Goal: Information Seeking & Learning: Learn about a topic

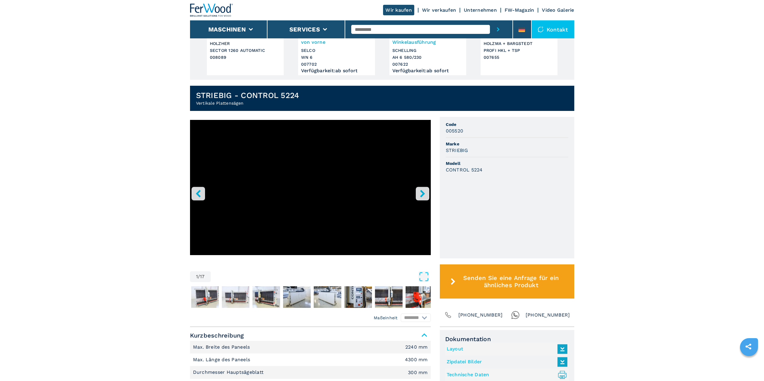
scroll to position [120, 0]
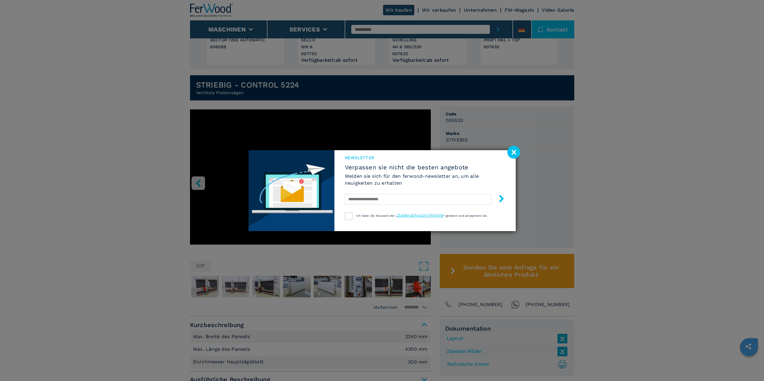
click at [515, 153] on image at bounding box center [513, 152] width 13 height 13
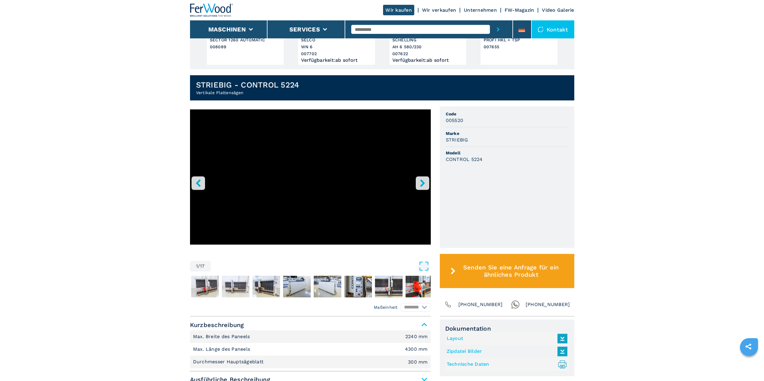
click at [419, 182] on icon "right-button" at bounding box center [423, 183] width 8 height 8
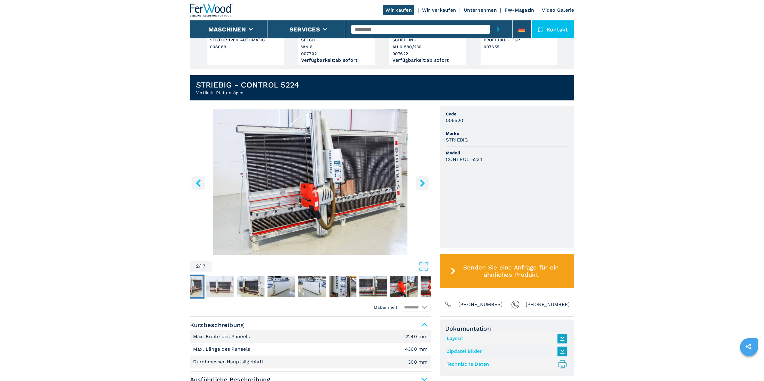
click at [422, 184] on icon "right-button" at bounding box center [422, 183] width 5 height 8
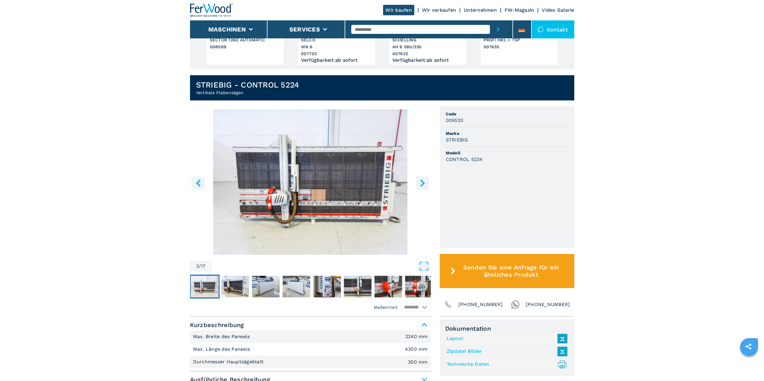
click at [422, 184] on icon "right-button" at bounding box center [422, 183] width 5 height 8
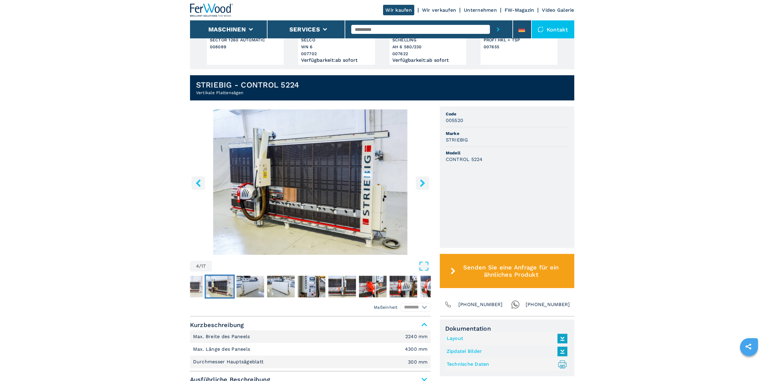
click at [422, 184] on icon "right-button" at bounding box center [422, 183] width 5 height 8
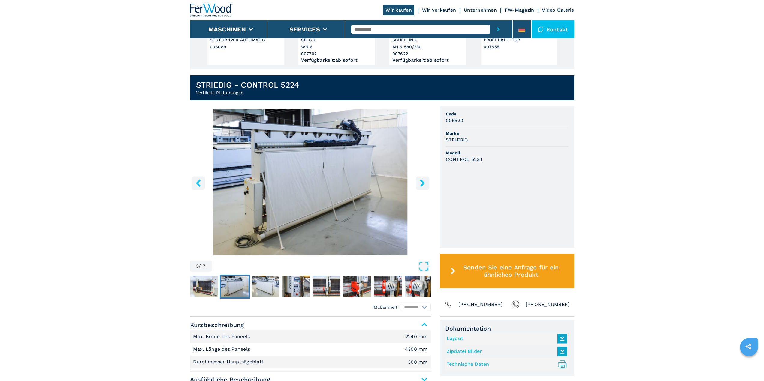
click at [421, 183] on icon "right-button" at bounding box center [423, 183] width 8 height 8
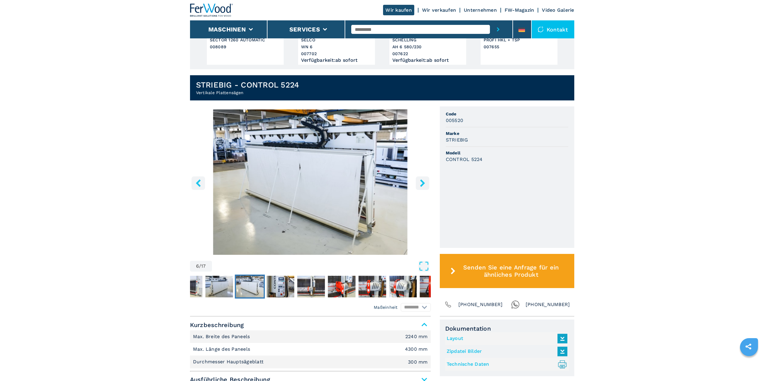
click at [421, 183] on icon "right-button" at bounding box center [423, 183] width 8 height 8
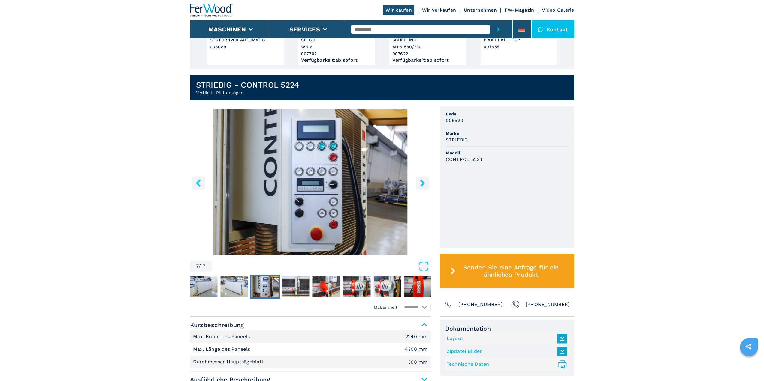
click at [421, 183] on icon "right-button" at bounding box center [423, 183] width 8 height 8
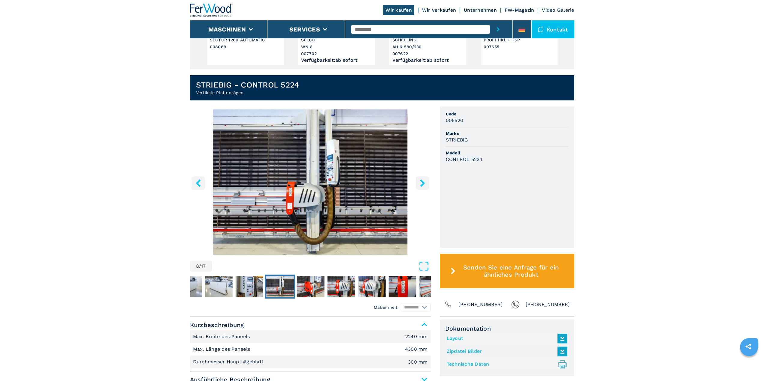
click at [421, 183] on icon "right-button" at bounding box center [423, 183] width 8 height 8
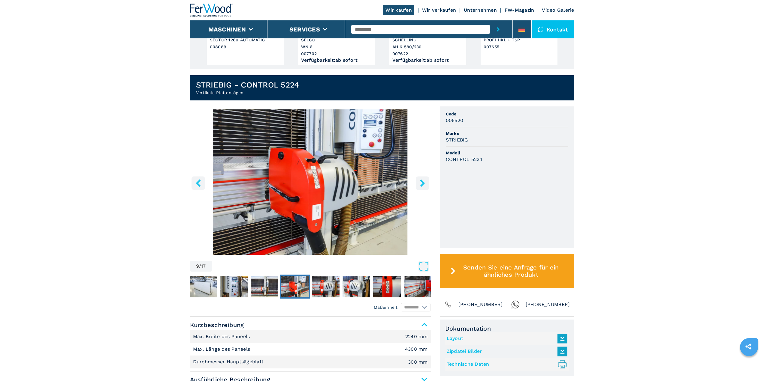
click at [421, 183] on icon "right-button" at bounding box center [423, 183] width 8 height 8
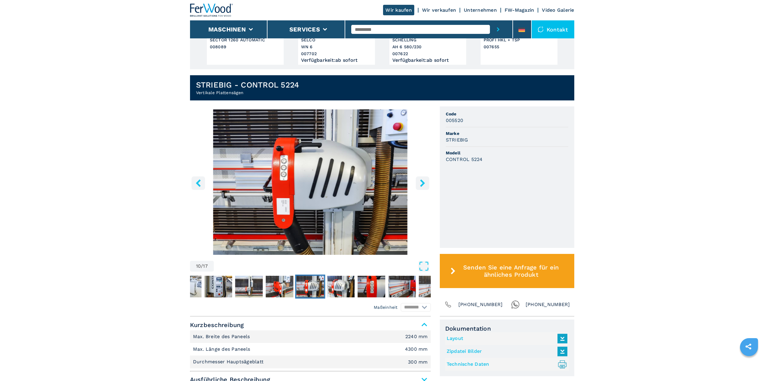
click at [421, 183] on icon "right-button" at bounding box center [423, 183] width 8 height 8
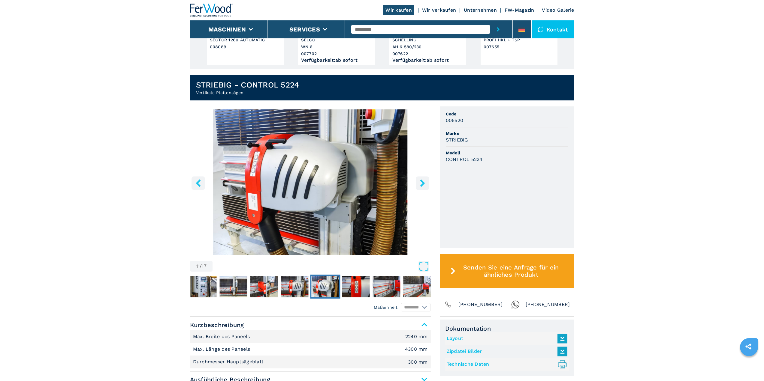
click at [421, 183] on icon "right-button" at bounding box center [423, 183] width 8 height 8
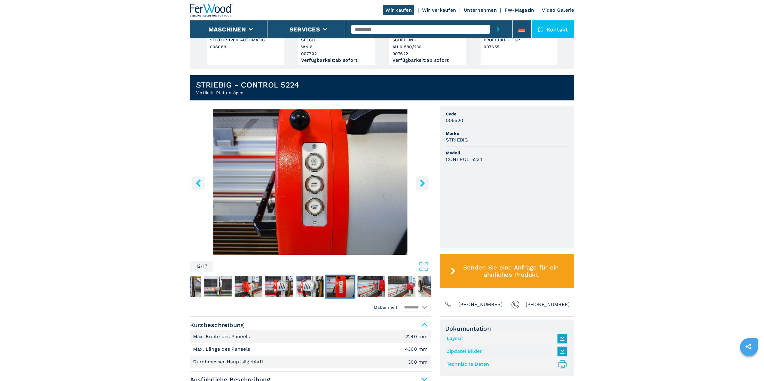
click at [421, 183] on icon "right-button" at bounding box center [423, 183] width 8 height 8
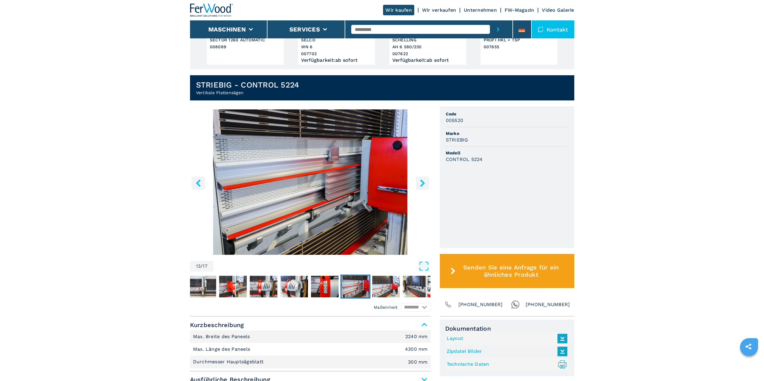
click at [421, 183] on icon "right-button" at bounding box center [423, 183] width 8 height 8
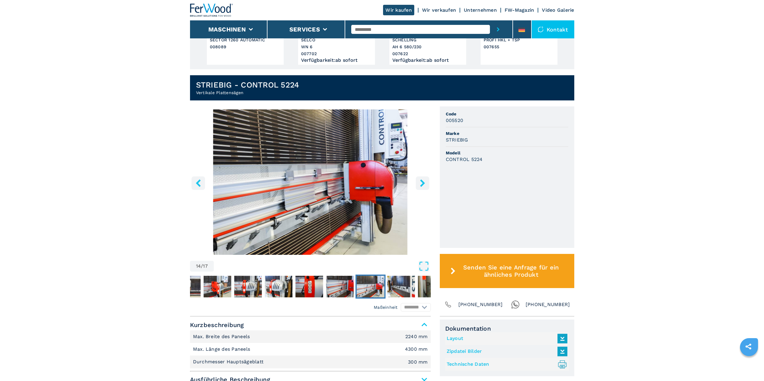
click at [421, 183] on icon "right-button" at bounding box center [423, 183] width 8 height 8
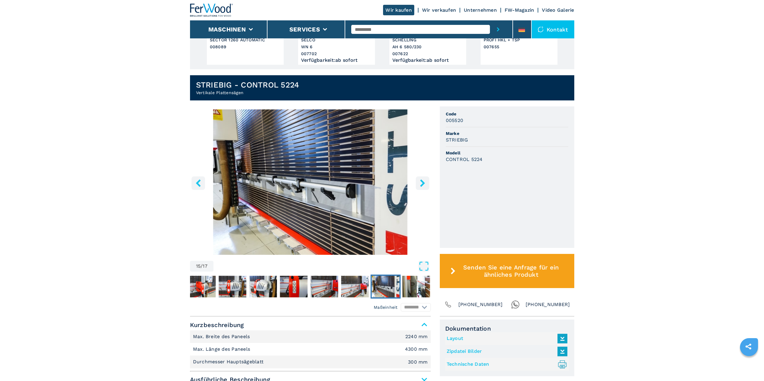
click at [421, 183] on icon "right-button" at bounding box center [423, 183] width 8 height 8
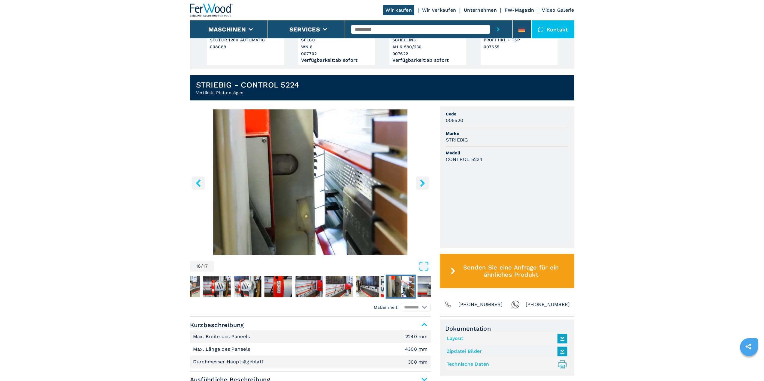
click at [421, 183] on icon "right-button" at bounding box center [423, 183] width 8 height 8
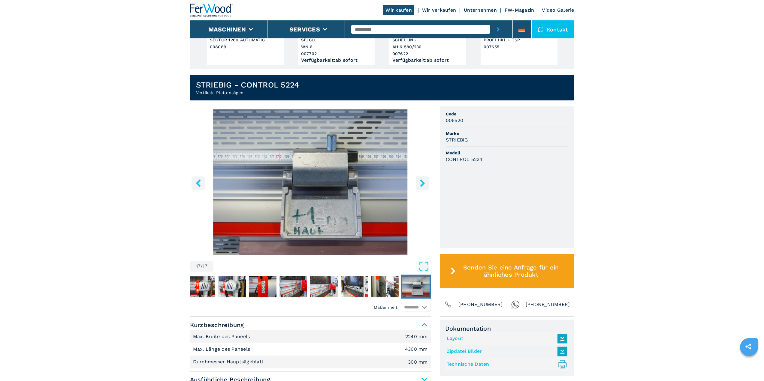
click at [421, 183] on icon "right-button" at bounding box center [423, 183] width 8 height 8
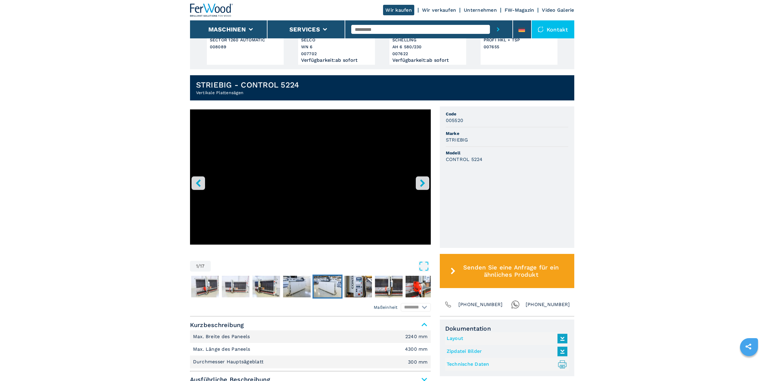
click at [332, 286] on img "Go to Slide 6" at bounding box center [328, 287] width 28 height 22
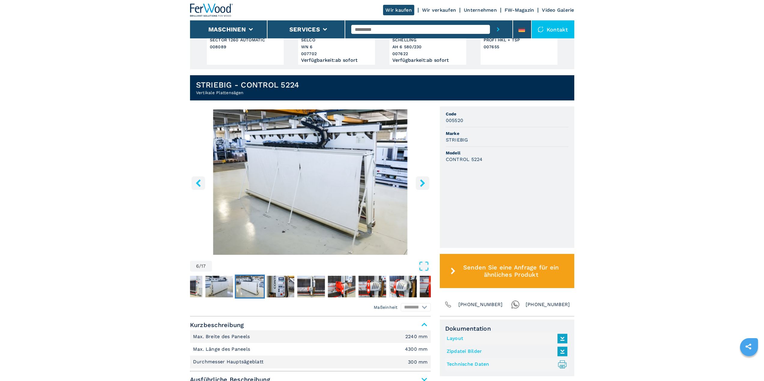
click at [418, 181] on button "right-button" at bounding box center [423, 183] width 14 height 14
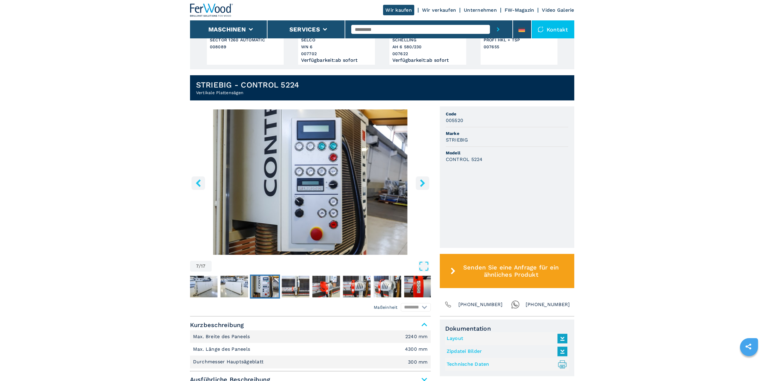
click at [418, 181] on button "right-button" at bounding box center [423, 183] width 14 height 14
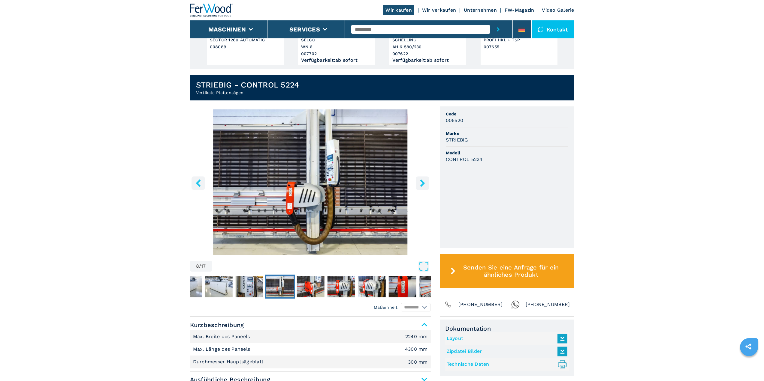
click at [418, 181] on button "right-button" at bounding box center [423, 183] width 14 height 14
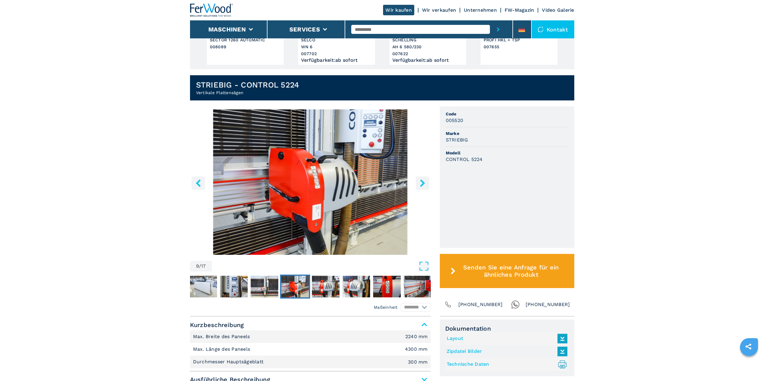
click at [418, 181] on button "right-button" at bounding box center [423, 183] width 14 height 14
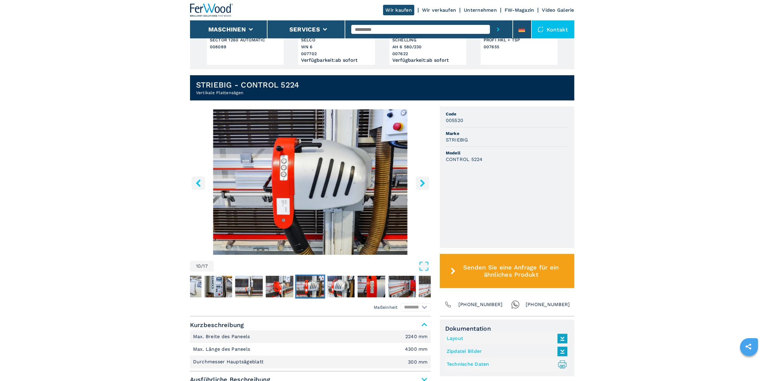
click at [418, 181] on button "right-button" at bounding box center [423, 183] width 14 height 14
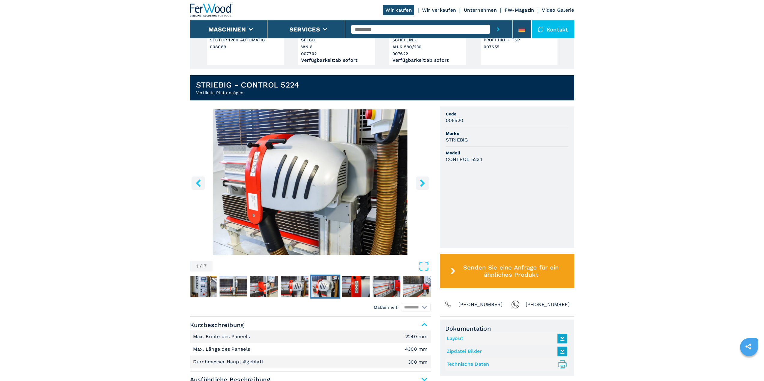
click at [418, 181] on button "right-button" at bounding box center [423, 183] width 14 height 14
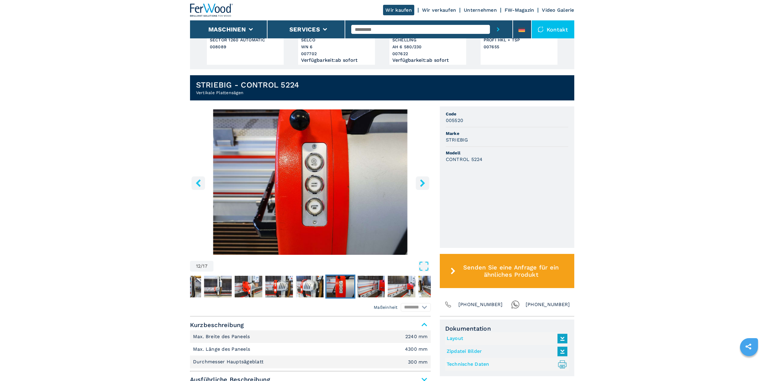
click at [418, 181] on button "right-button" at bounding box center [423, 183] width 14 height 14
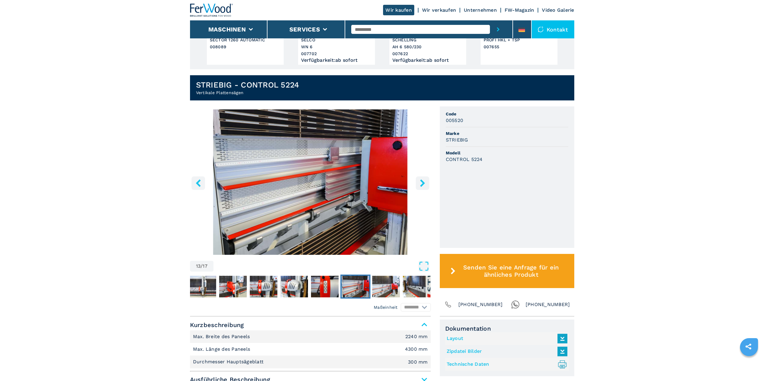
click at [418, 181] on button "right-button" at bounding box center [423, 183] width 14 height 14
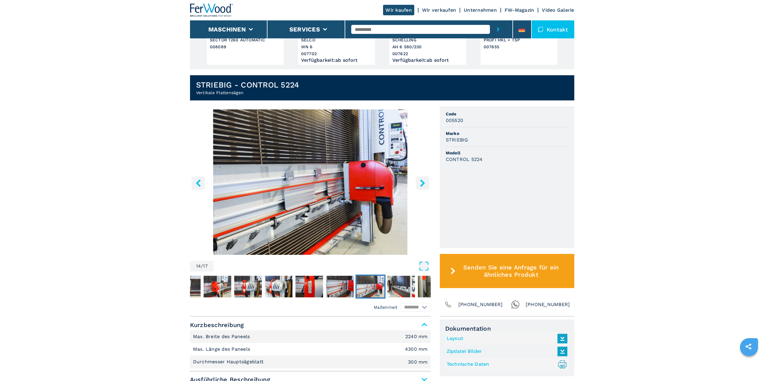
click at [418, 181] on button "right-button" at bounding box center [423, 183] width 14 height 14
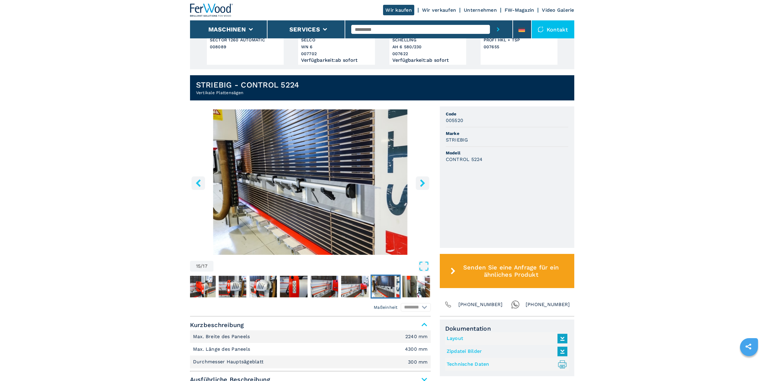
click at [418, 181] on button "right-button" at bounding box center [423, 183] width 14 height 14
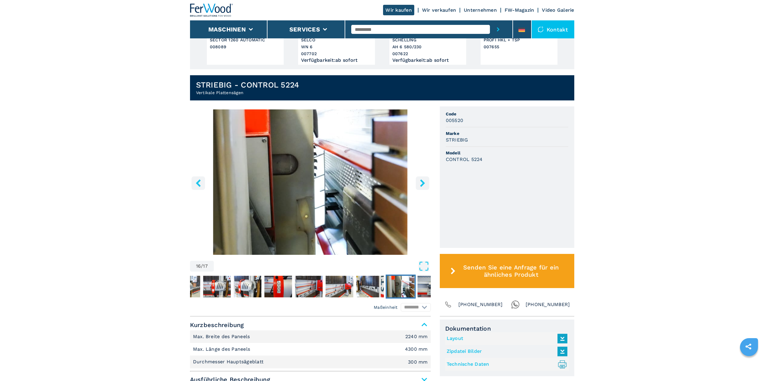
click at [418, 181] on button "right-button" at bounding box center [423, 183] width 14 height 14
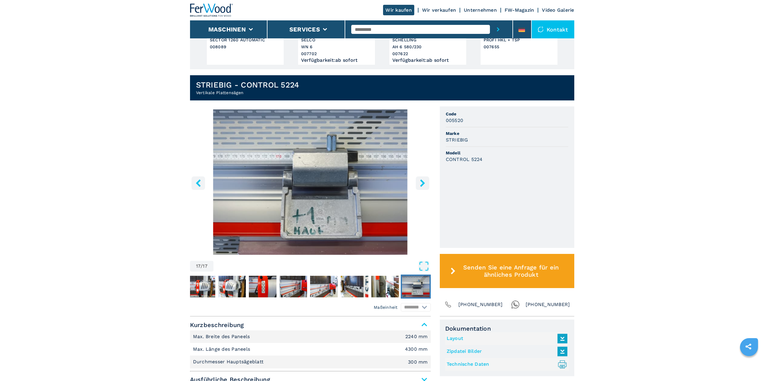
click at [418, 181] on button "right-button" at bounding box center [423, 183] width 14 height 14
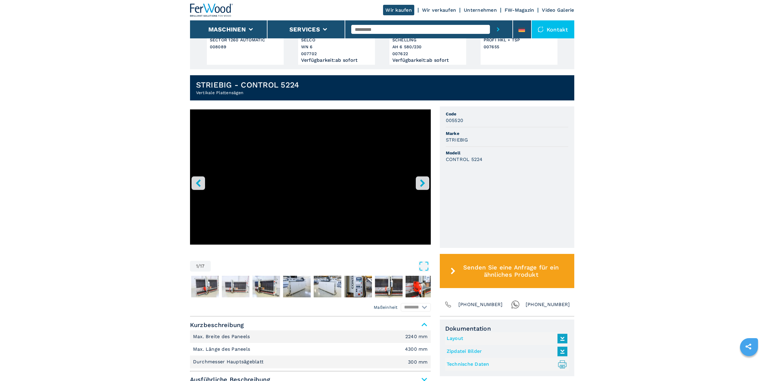
click at [424, 181] on icon "right-button" at bounding box center [423, 183] width 8 height 8
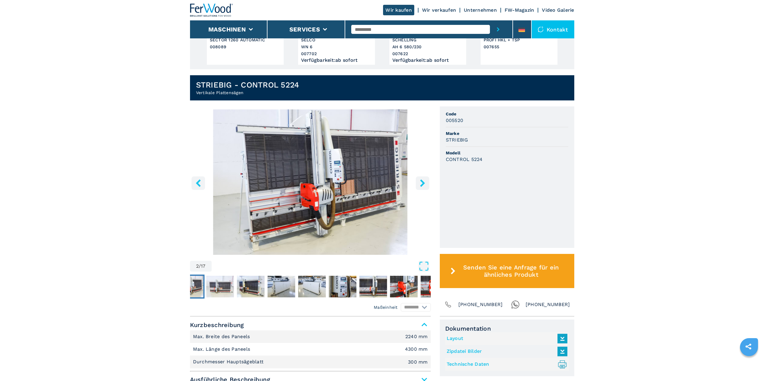
click at [420, 183] on icon "right-button" at bounding box center [423, 183] width 8 height 8
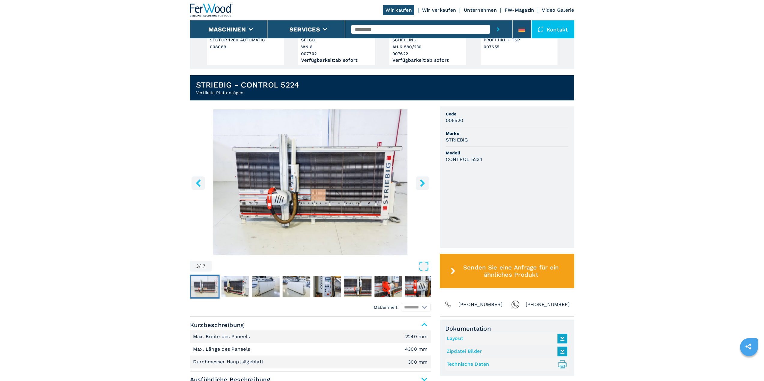
click at [420, 183] on icon "right-button" at bounding box center [423, 183] width 8 height 8
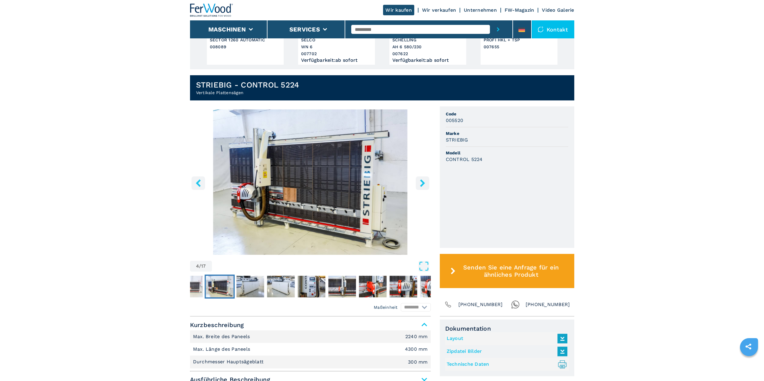
click at [420, 183] on icon "right-button" at bounding box center [423, 183] width 8 height 8
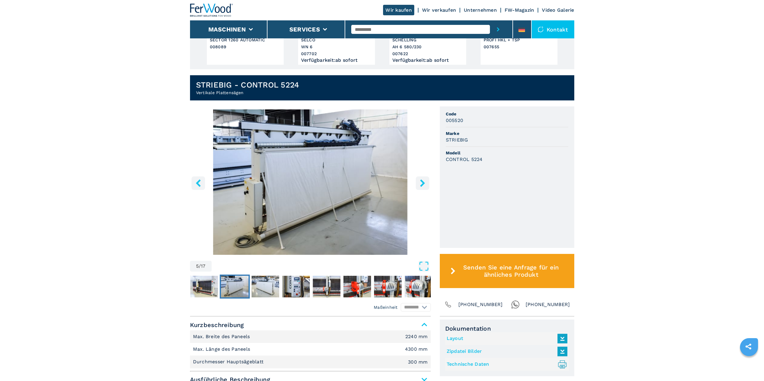
click at [281, 225] on img "Go to Slide 5" at bounding box center [310, 183] width 241 height 146
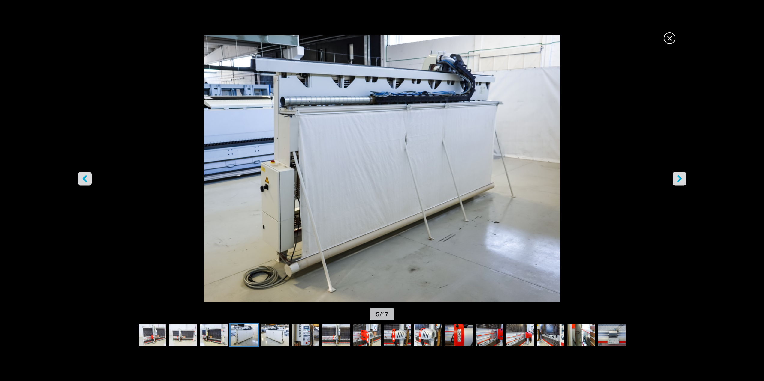
click at [685, 179] on button "right-button" at bounding box center [679, 179] width 14 height 14
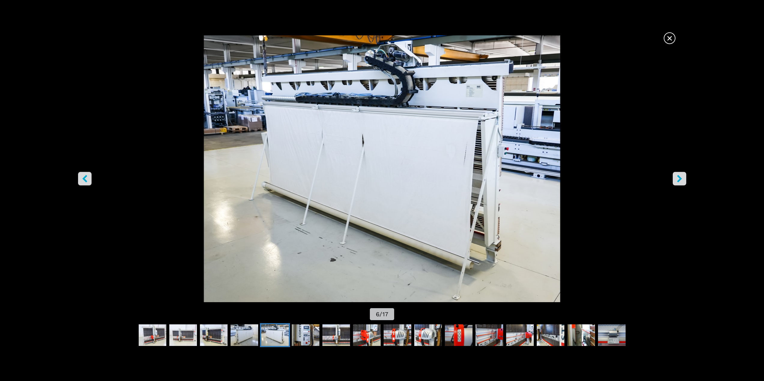
click at [681, 179] on icon "right-button" at bounding box center [679, 179] width 8 height 8
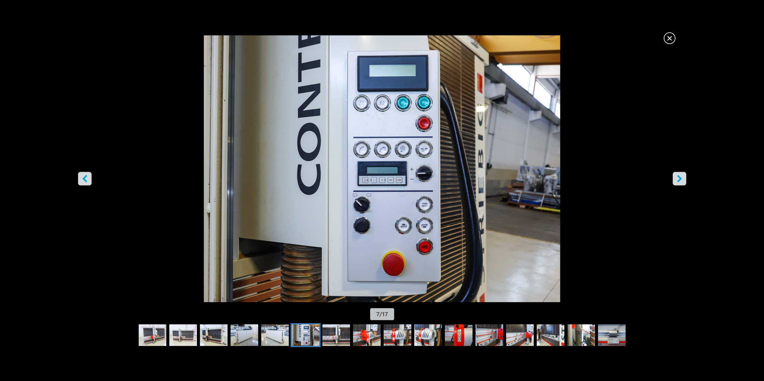
click at [80, 182] on button "left-button" at bounding box center [85, 179] width 14 height 14
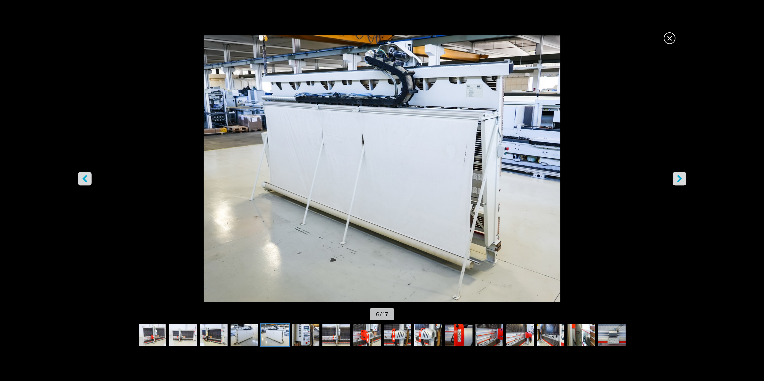
click at [79, 183] on button "left-button" at bounding box center [85, 179] width 14 height 14
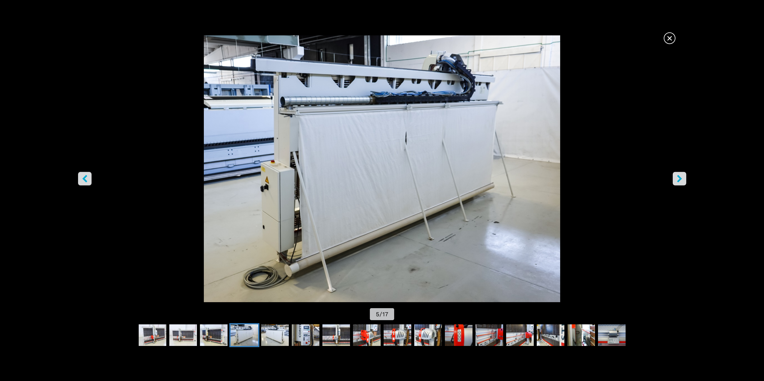
click at [669, 38] on span "×" at bounding box center [669, 37] width 11 height 11
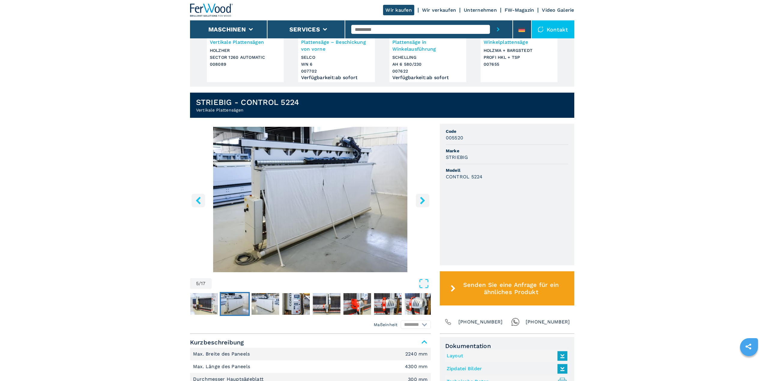
scroll to position [90, 0]
